Goal: Entertainment & Leisure: Consume media (video, audio)

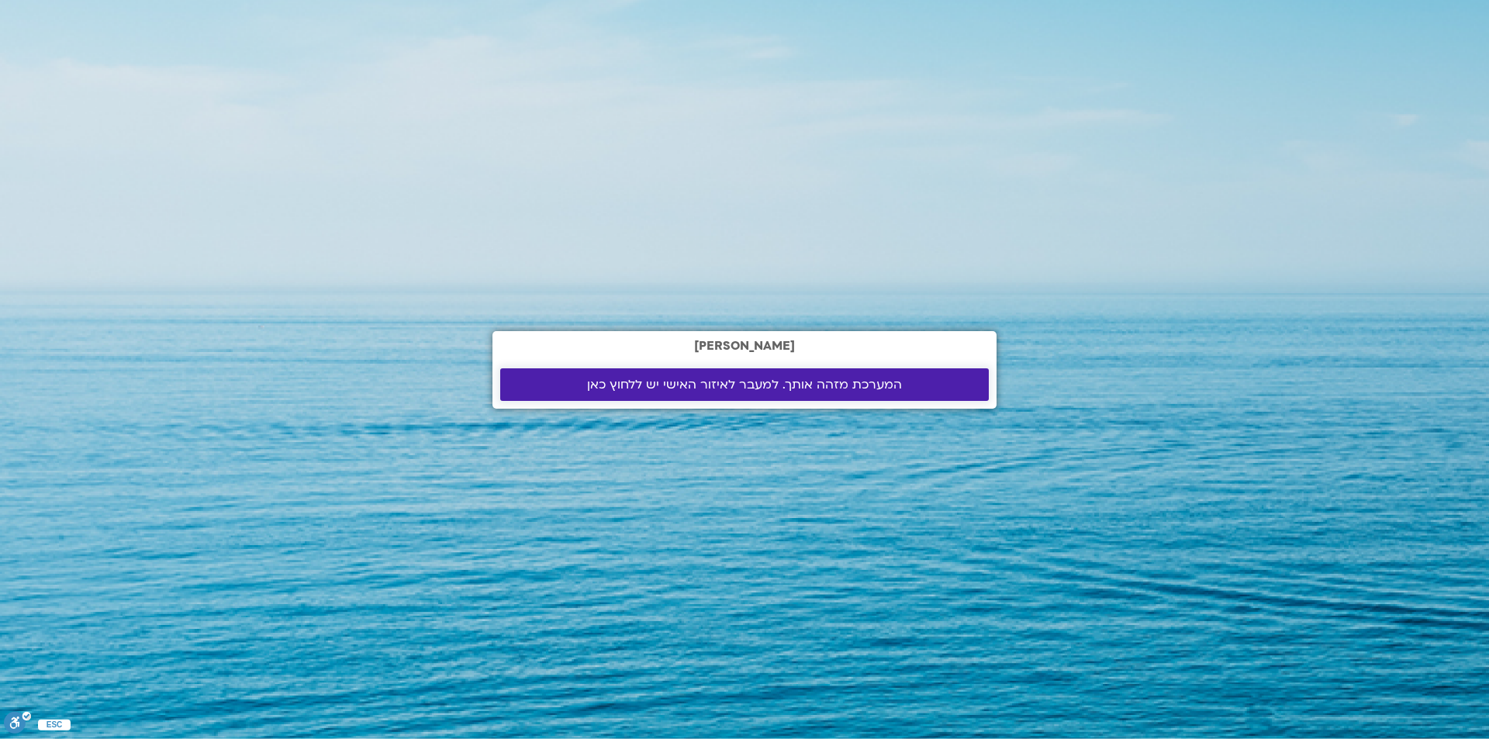
click at [725, 387] on span "המערכת מזהה אותך. למעבר לאיזור האישי יש ללחוץ כאן" at bounding box center [744, 385] width 315 height 14
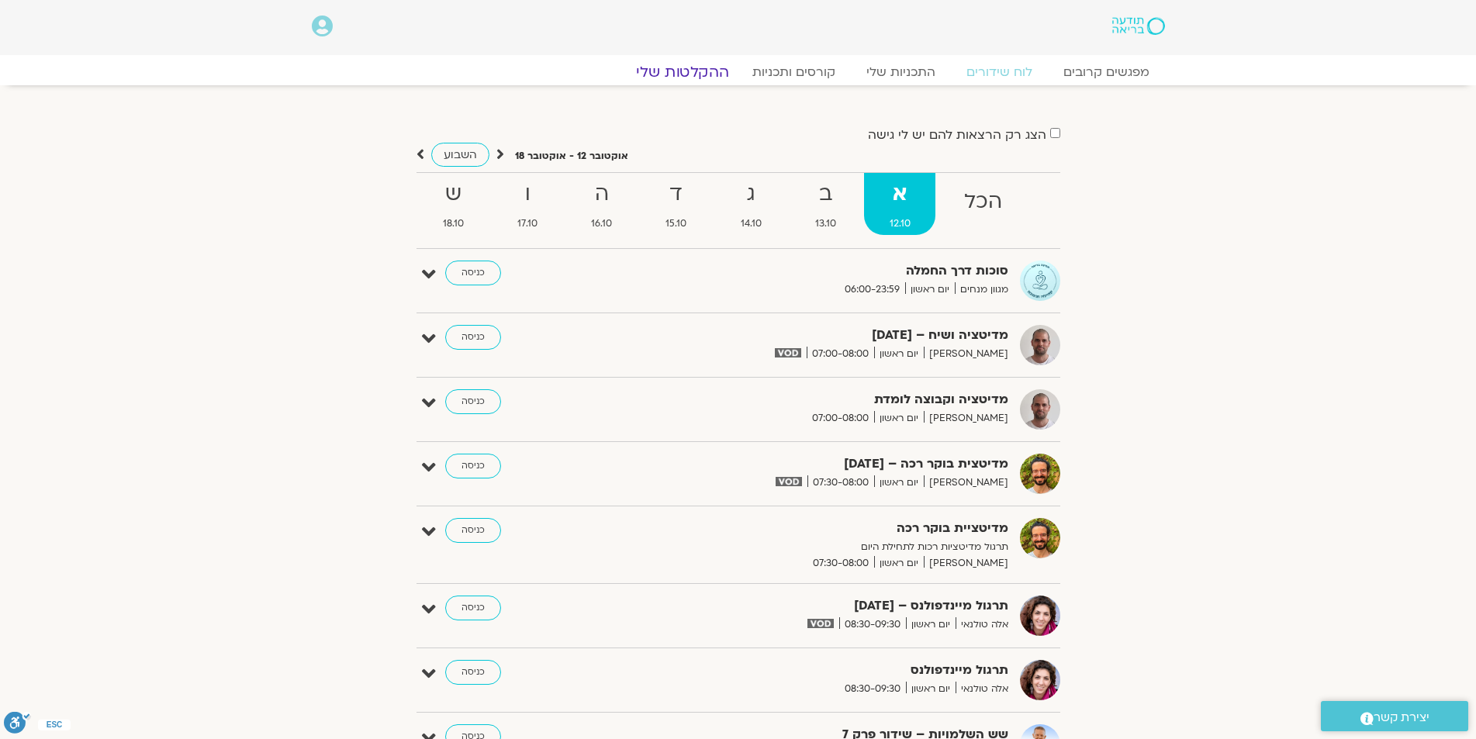
click at [677, 71] on link "ההקלטות שלי" at bounding box center [683, 72] width 130 height 19
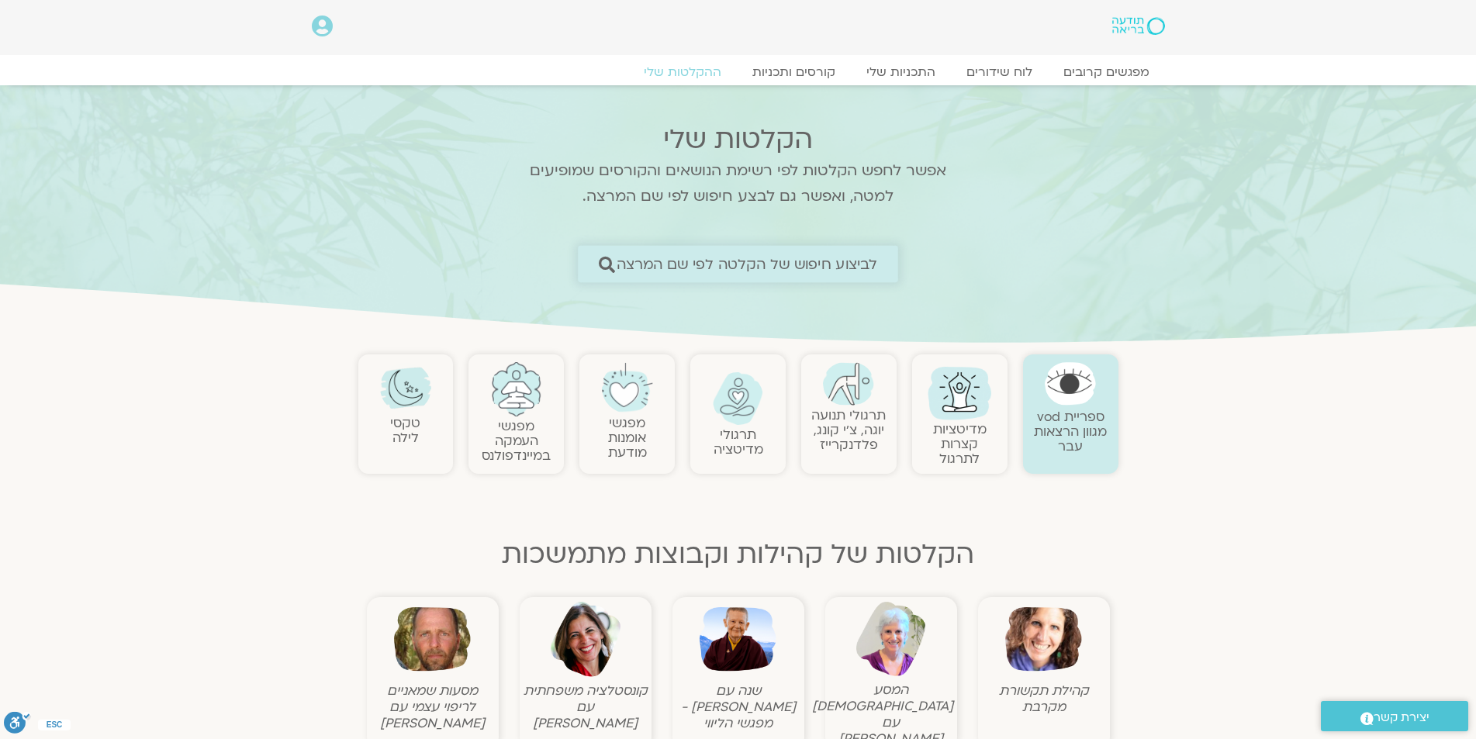
click at [858, 256] on span "לביצוע חיפוש של הקלטה לפי שם המרצה" at bounding box center [747, 264] width 261 height 16
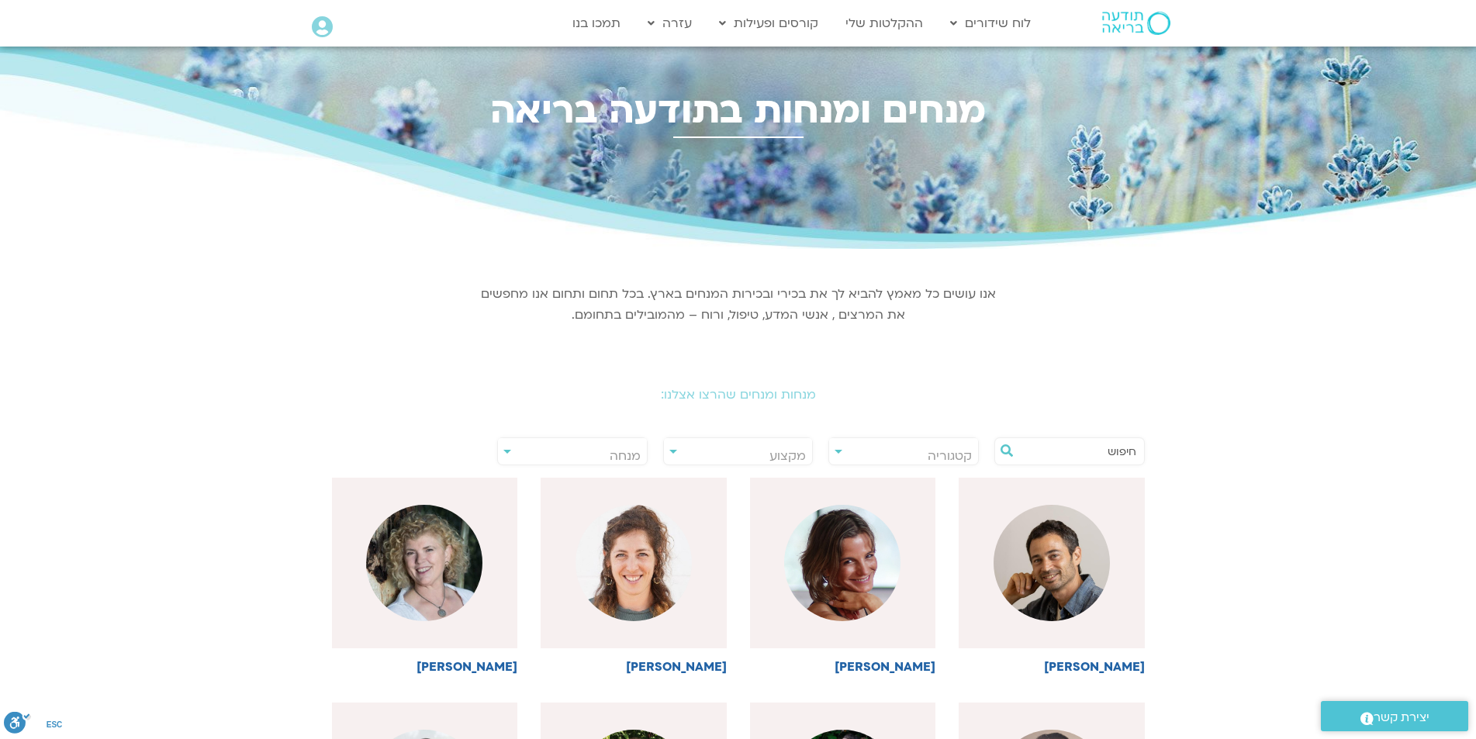
click at [507, 450] on div "**********" at bounding box center [572, 452] width 150 height 28
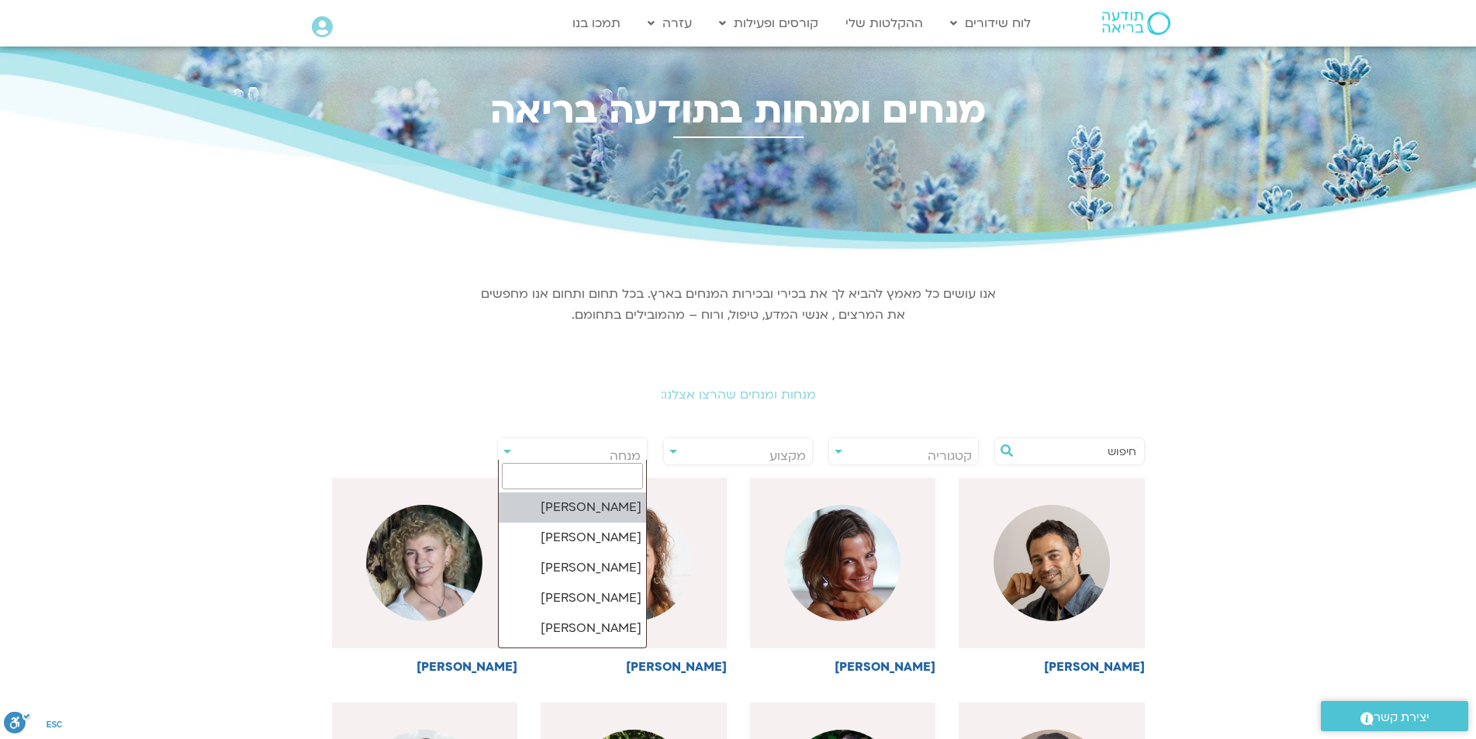
click at [558, 457] on span "מנחה" at bounding box center [572, 456] width 149 height 36
type input "דק"
select select "******"
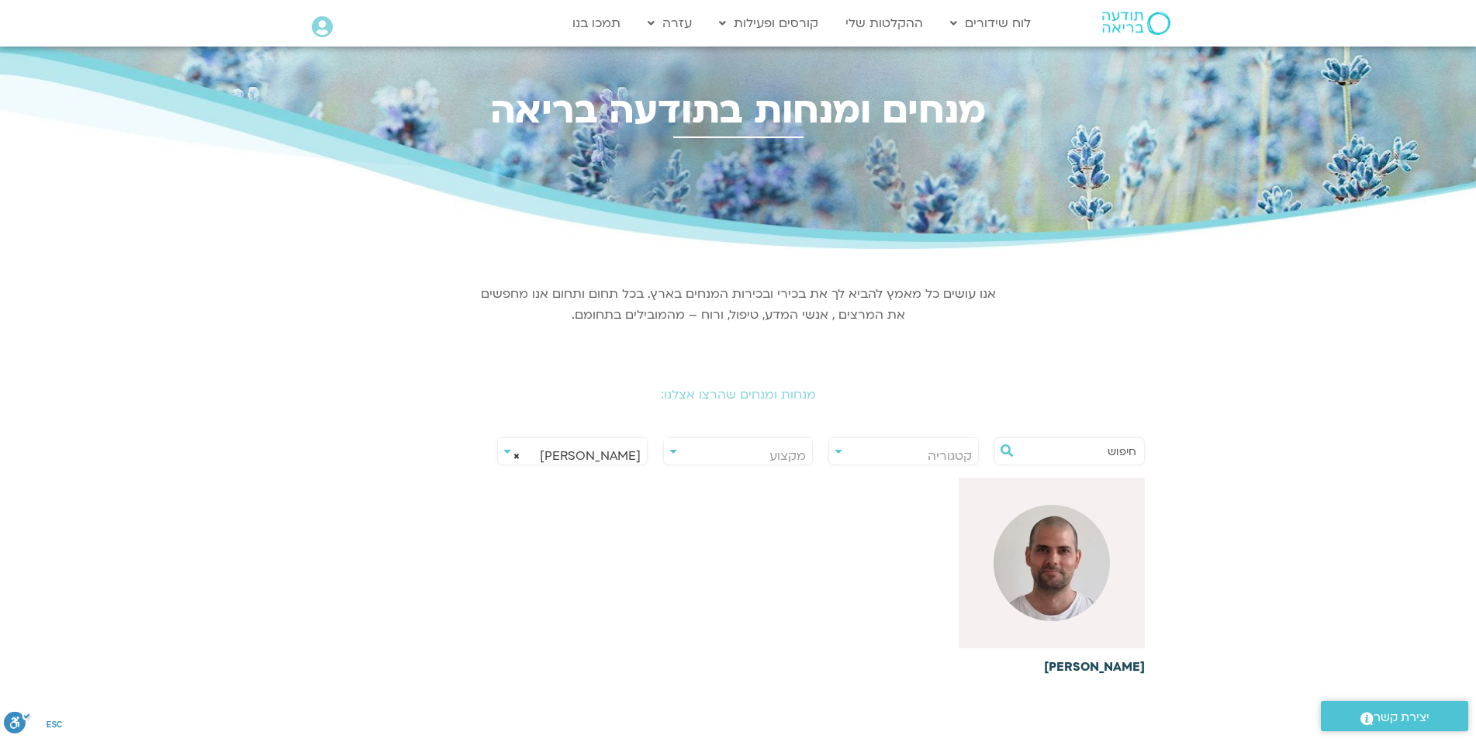
click at [1055, 557] on img at bounding box center [1052, 563] width 116 height 116
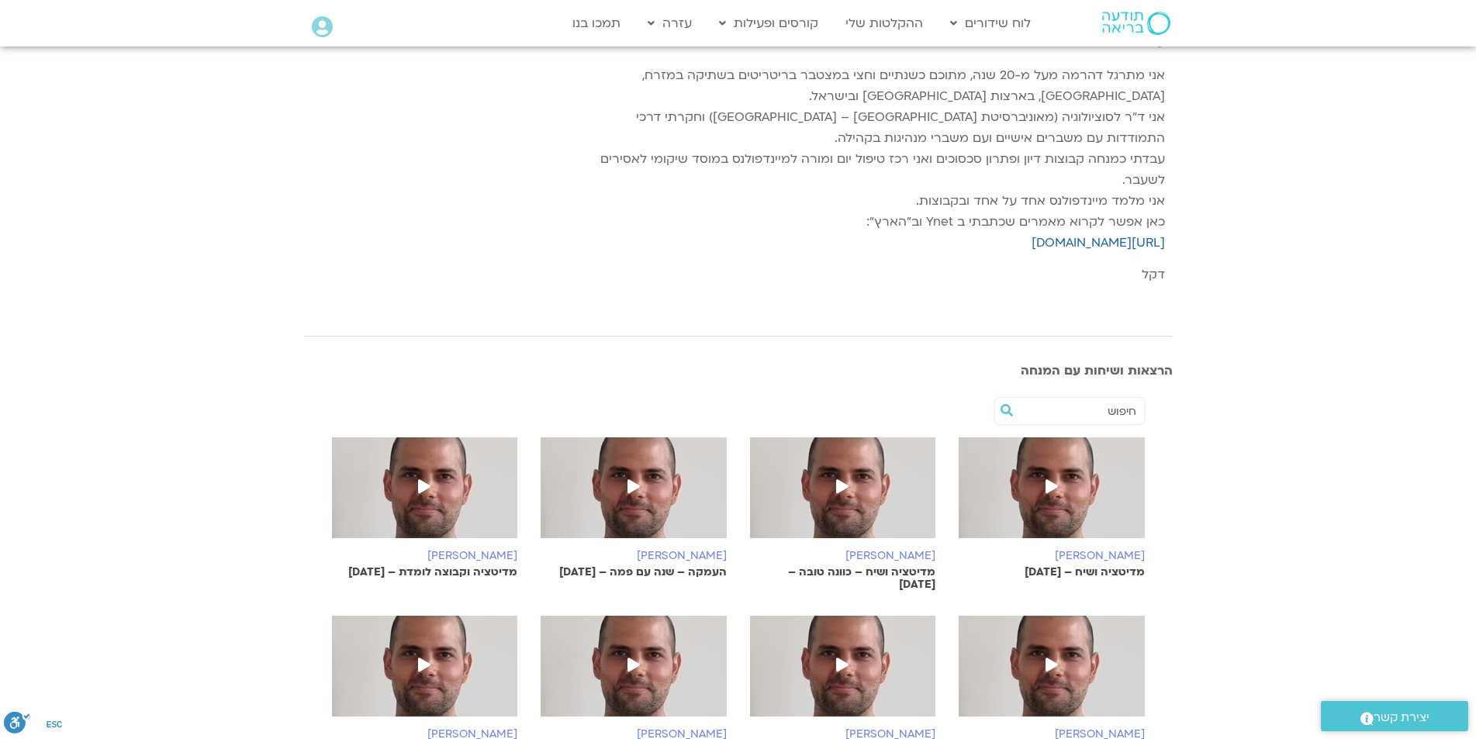
scroll to position [233, 0]
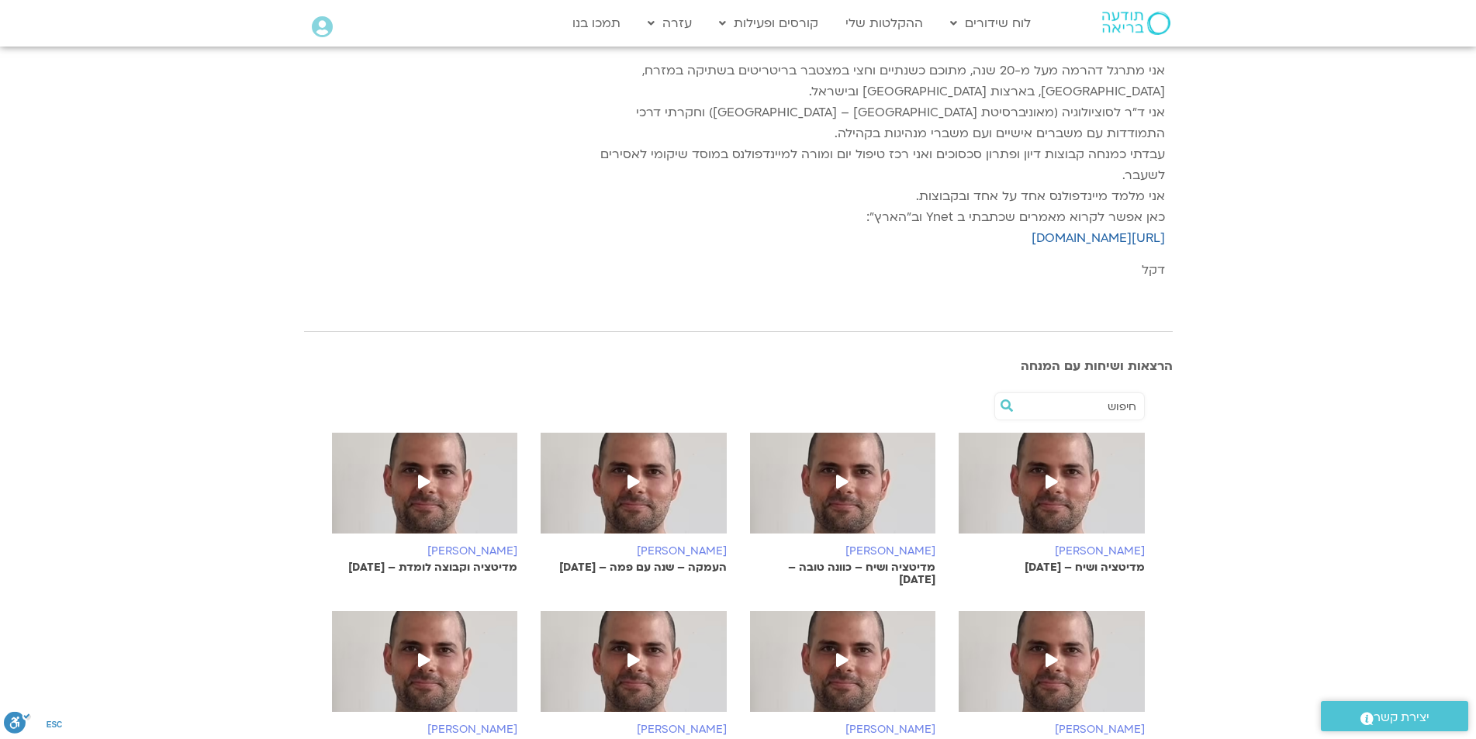
click at [631, 483] on icon at bounding box center [634, 482] width 12 height 14
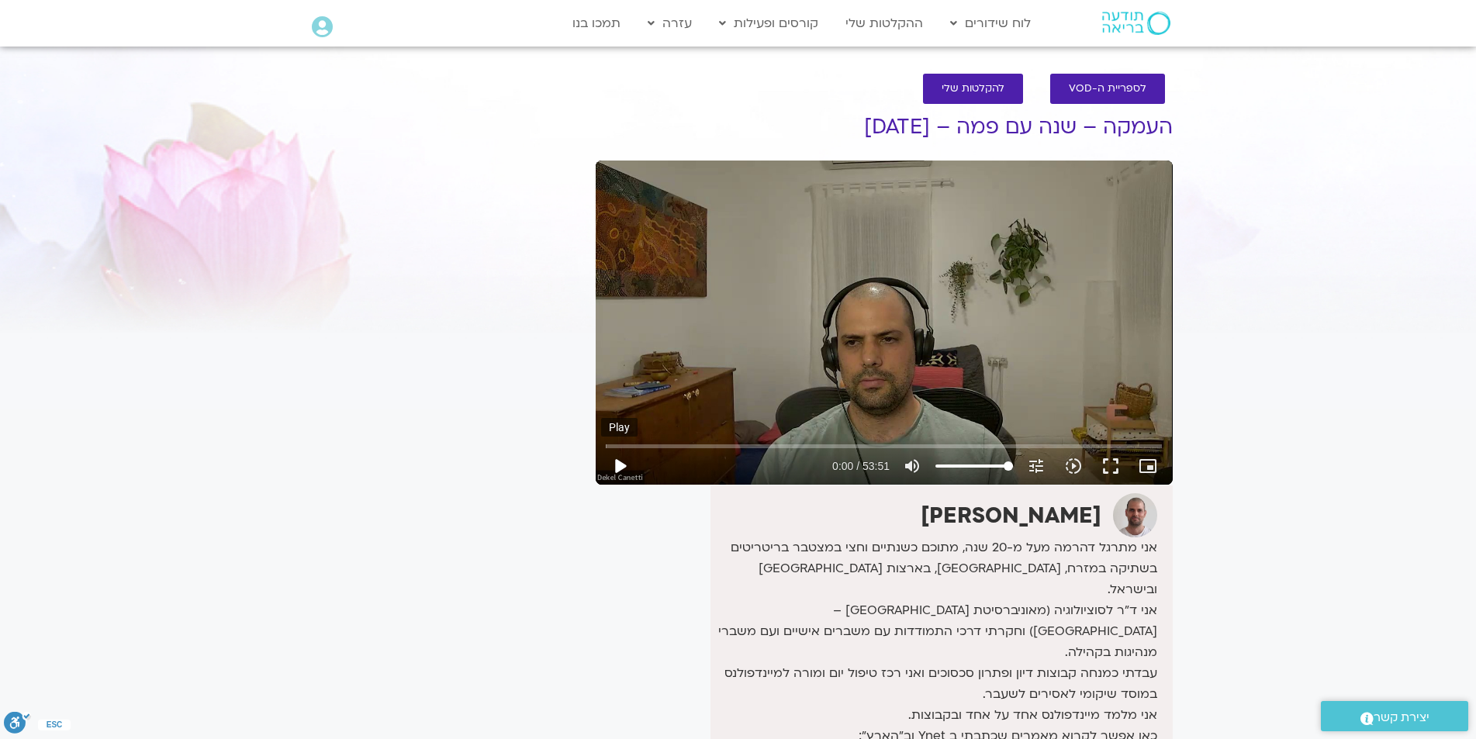
click at [623, 465] on button "play_arrow" at bounding box center [619, 466] width 37 height 37
click at [701, 448] on input "Seek" at bounding box center [884, 445] width 556 height 9
click at [680, 444] on input "Seek" at bounding box center [884, 445] width 556 height 9
click at [697, 444] on input "Seek" at bounding box center [884, 445] width 556 height 9
click at [686, 444] on input "Seek" at bounding box center [884, 445] width 556 height 9
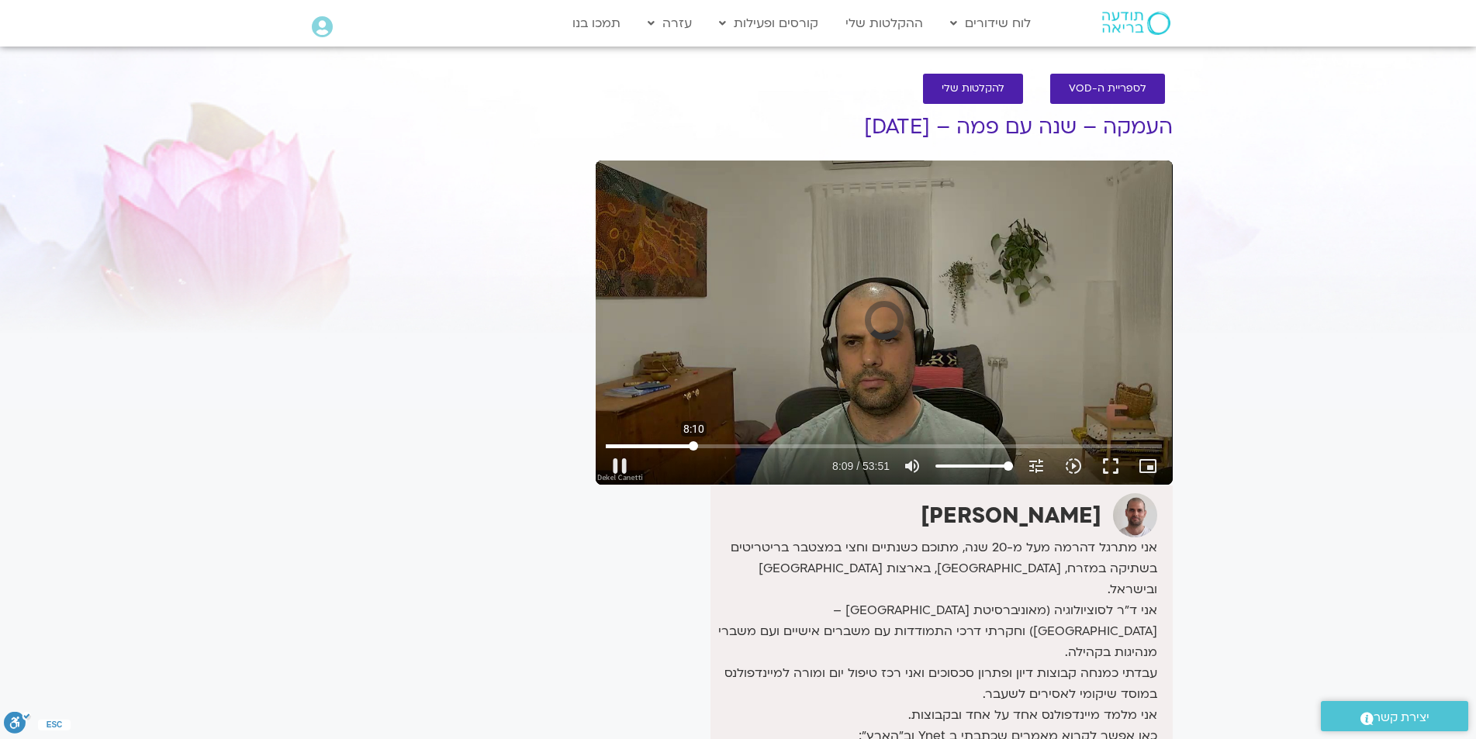
click at [694, 443] on input "Seek" at bounding box center [884, 445] width 556 height 9
click at [843, 438] on div "Skip Ad 8:51 pause 26:58 / 53:51 volume_up Mute tune Resolution Auto 720p slow_…" at bounding box center [884, 459] width 566 height 50
click at [622, 469] on button "pause" at bounding box center [619, 466] width 37 height 37
type input "1620.240654"
